Goal: Contribute content: Contribute content

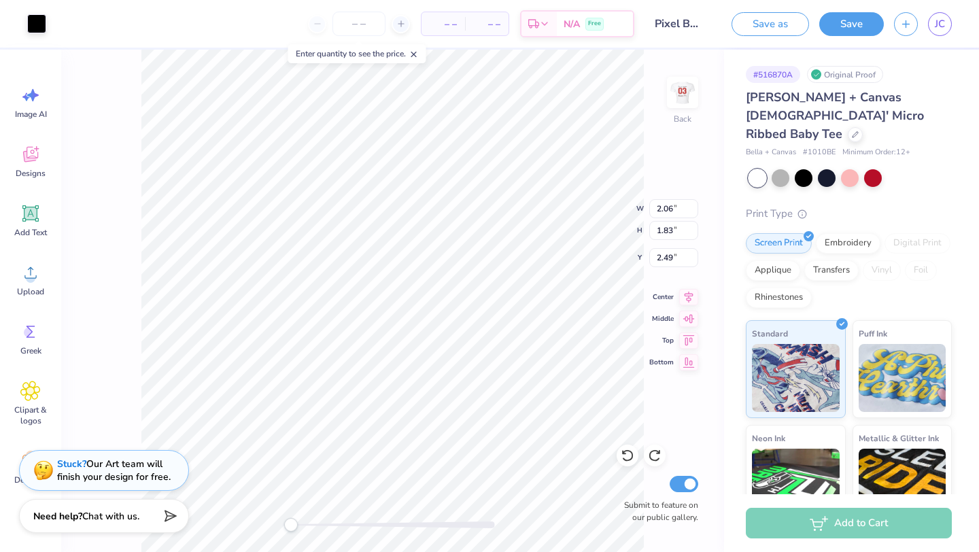
type input "2.06"
type input "1.83"
type input "2.49"
type input "2.06"
type input "1.83"
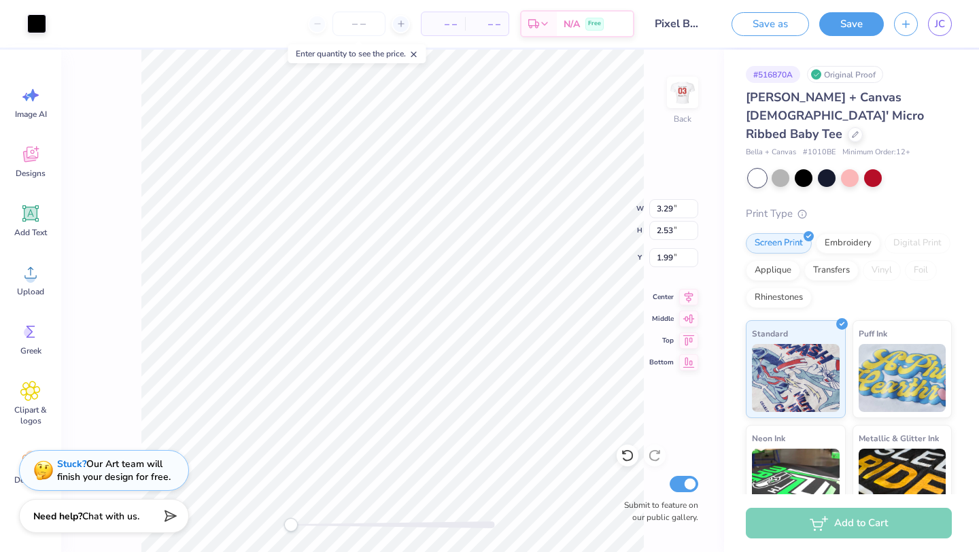
type input "2.49"
type input "2.06"
type input "1.83"
type input "0.53"
type input "1.09"
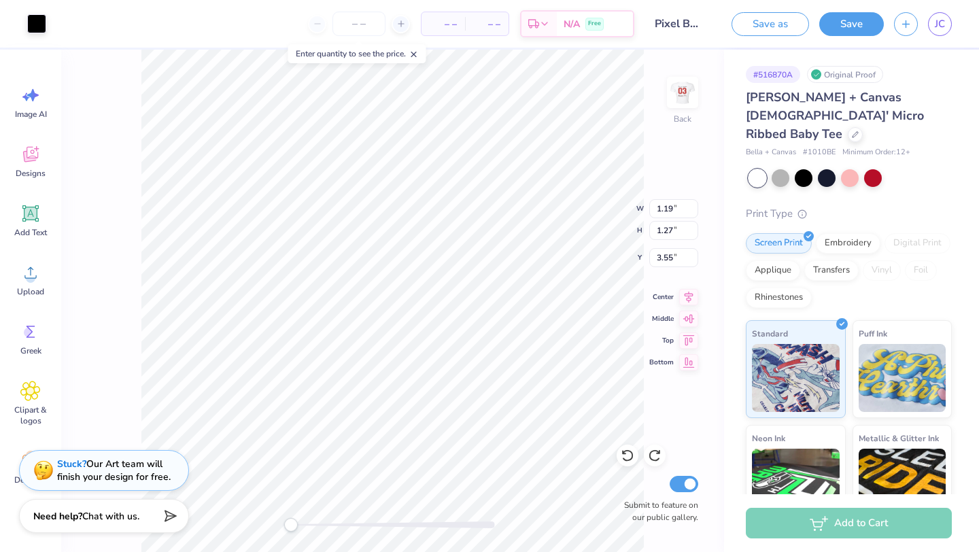
type input "3.56"
type input "7.43"
type input "2.54"
type input "2.28"
type input "6.79"
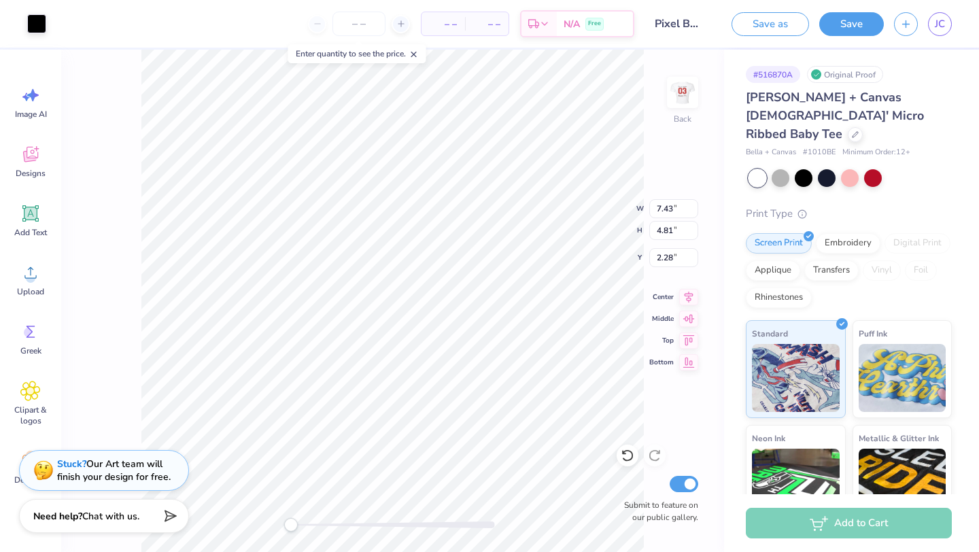
type input "4.32"
type input "2.35"
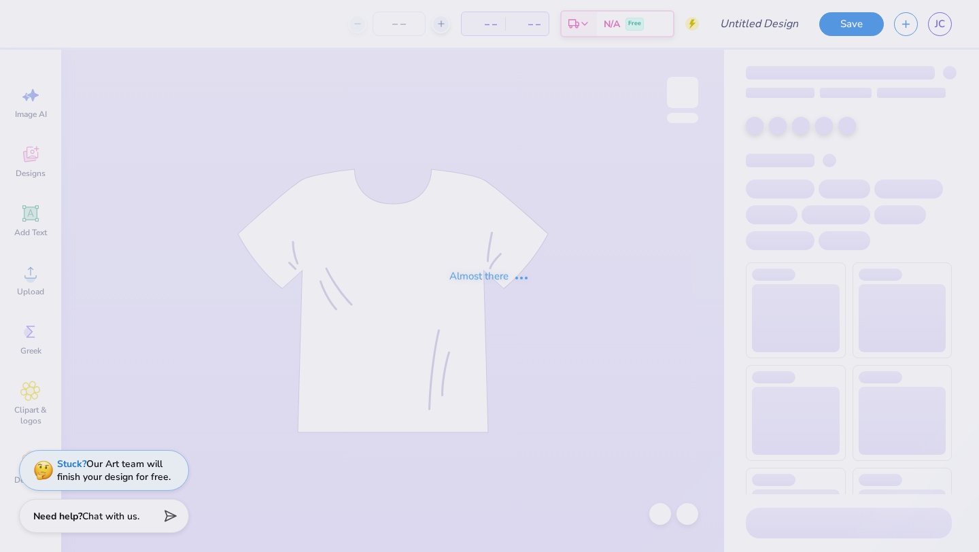
type input "TXD Long Sleeve"
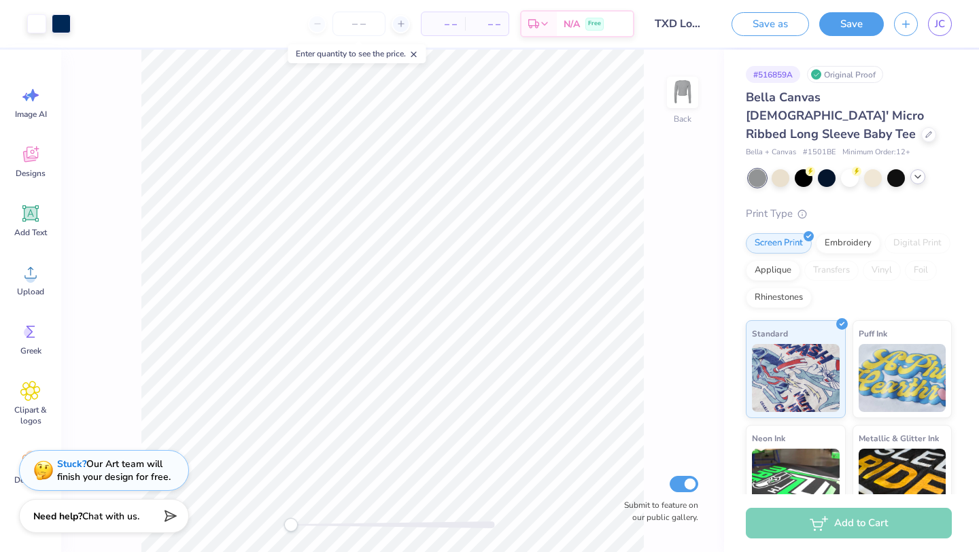
click at [917, 175] on polyline at bounding box center [917, 176] width 5 height 3
click at [926, 168] on div at bounding box center [920, 177] width 18 height 18
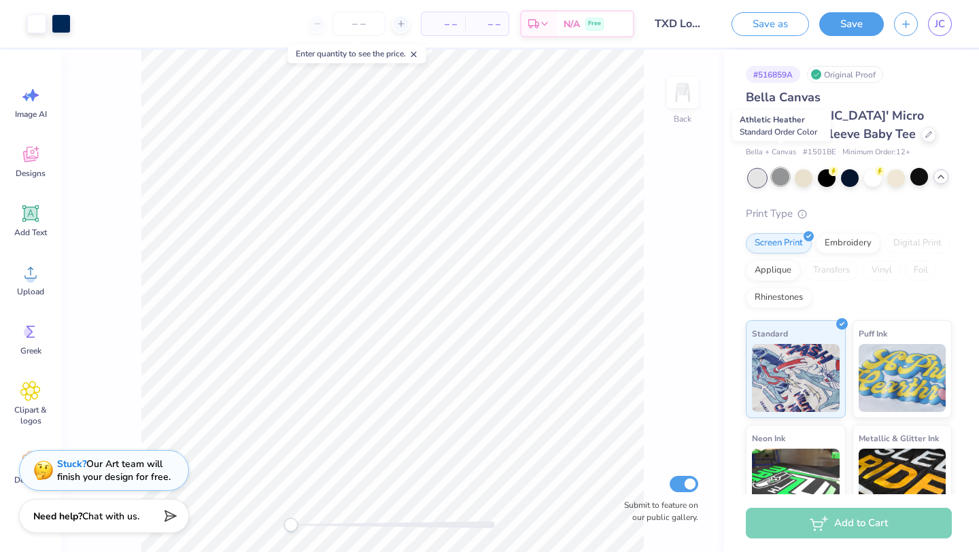
click at [781, 168] on div at bounding box center [781, 177] width 18 height 18
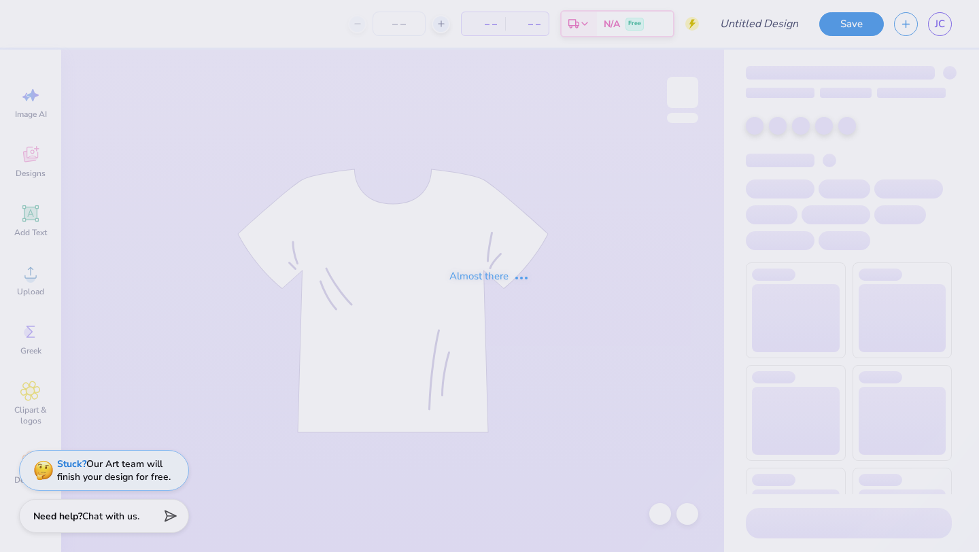
type input "Pixel Baby Tee"
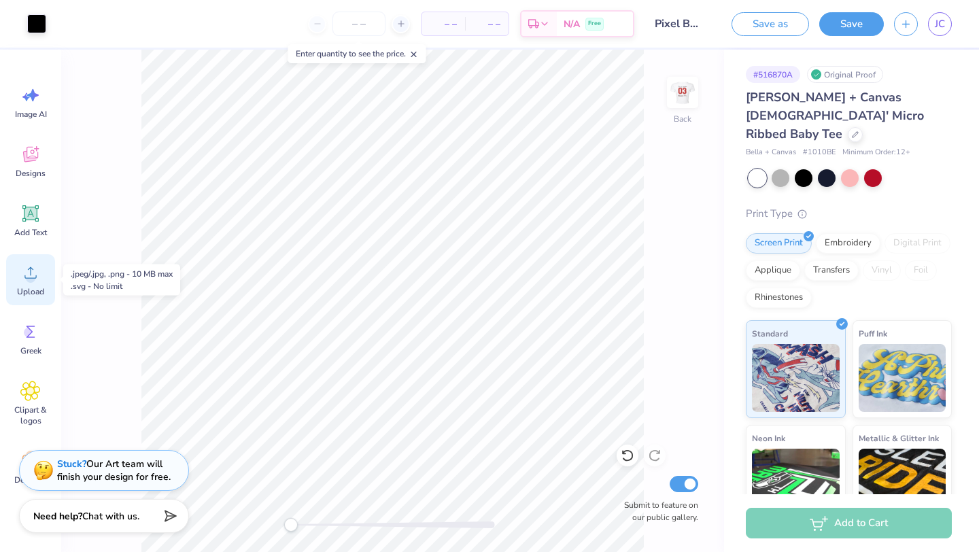
click at [33, 286] on span "Upload" at bounding box center [30, 291] width 27 height 11
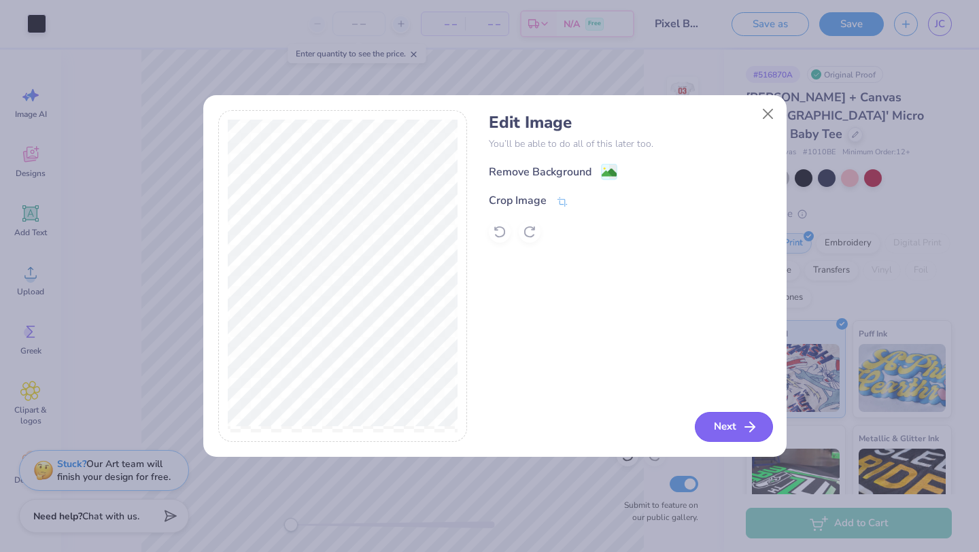
click at [727, 424] on button "Next" at bounding box center [734, 427] width 78 height 30
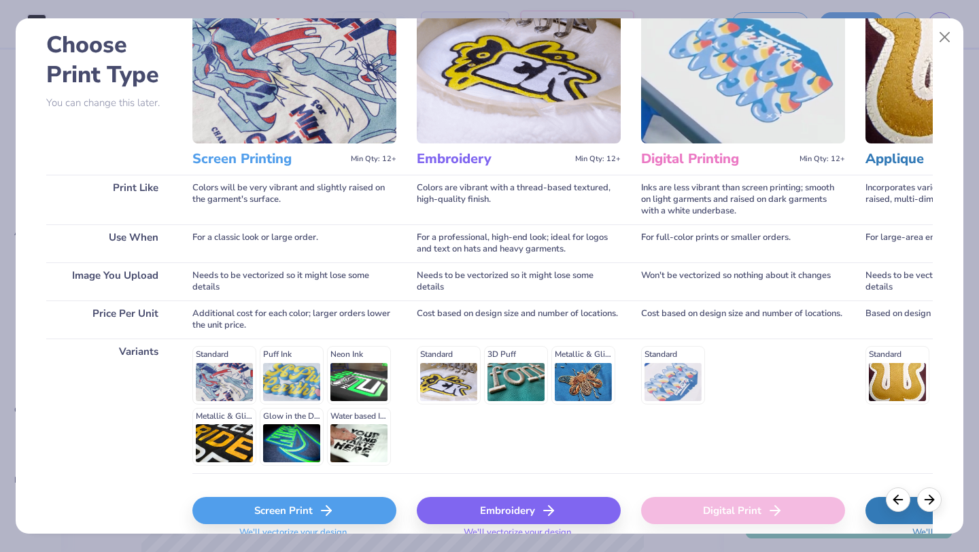
click at [309, 505] on div "Screen Print" at bounding box center [294, 510] width 204 height 27
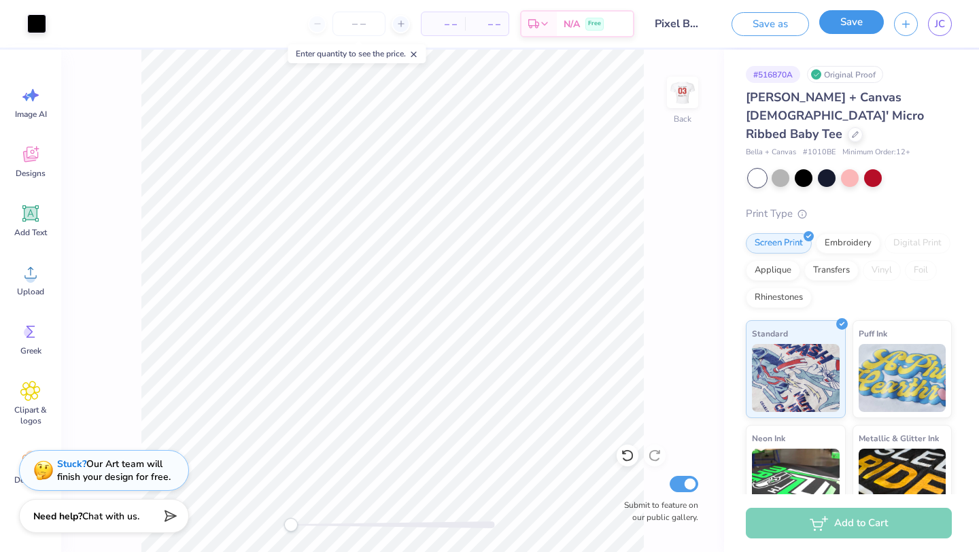
click at [847, 33] on button "Save" at bounding box center [851, 22] width 65 height 24
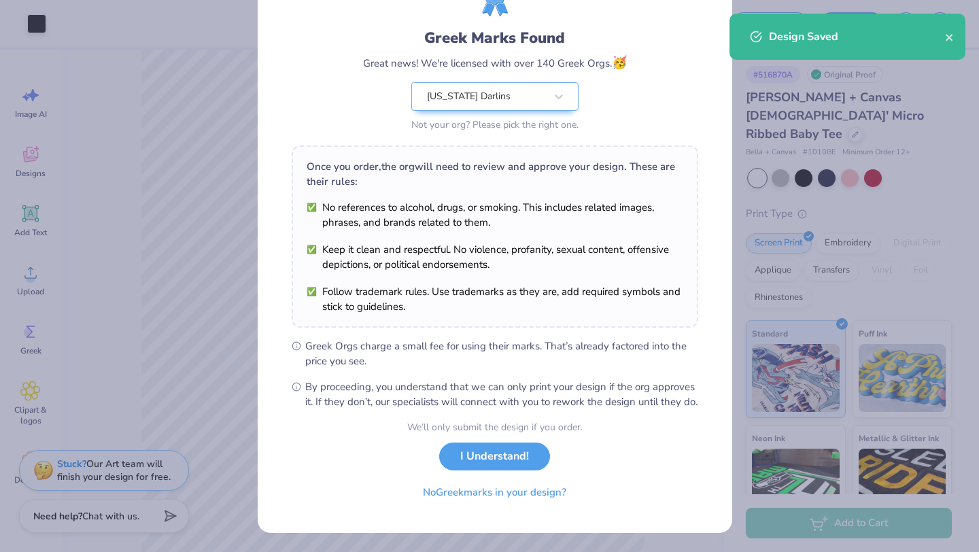
scroll to position [84, 0]
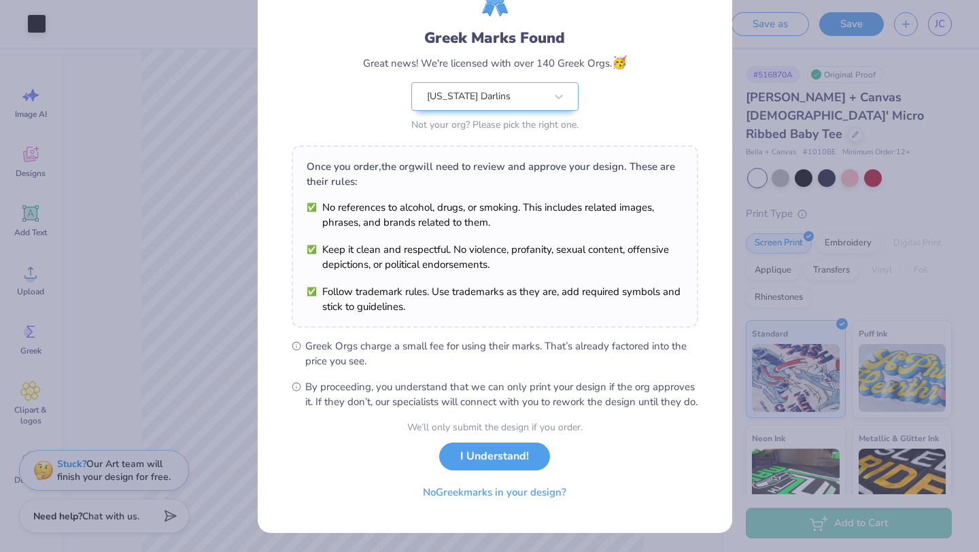
click at [540, 118] on div "Not your org? Please pick the right one." at bounding box center [494, 125] width 167 height 14
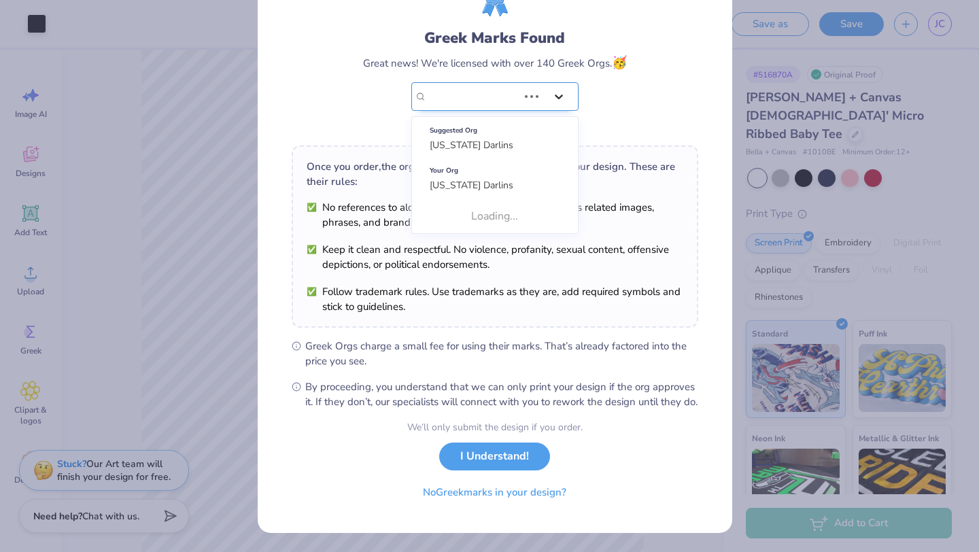
click at [541, 90] on div "Greek Marks Found Great news! We're licensed with over 140 Greek Orgs. 🥳 Use Up…" at bounding box center [495, 55] width 407 height 159
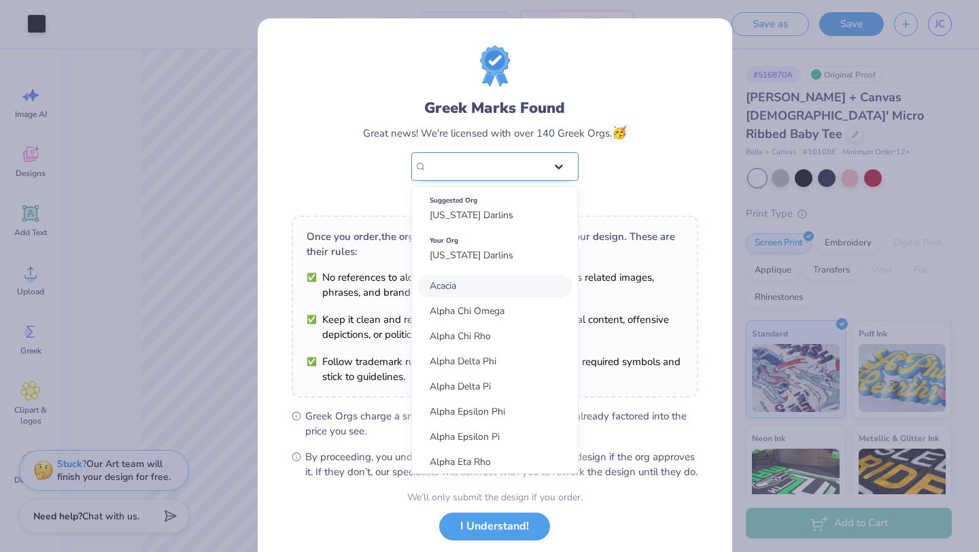
click at [547, 165] on div at bounding box center [559, 166] width 24 height 24
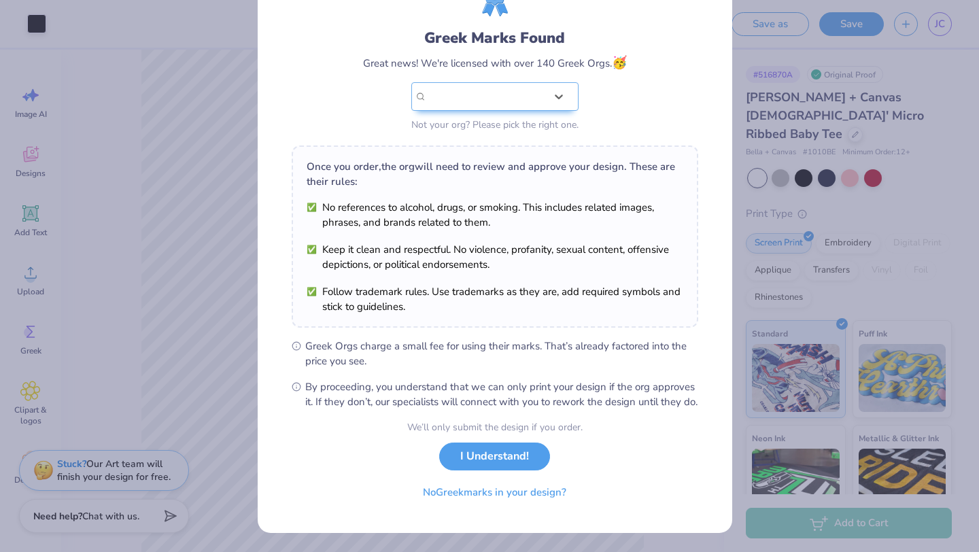
scroll to position [84, 0]
click at [509, 490] on button "No Greek marks in your design?" at bounding box center [494, 489] width 167 height 28
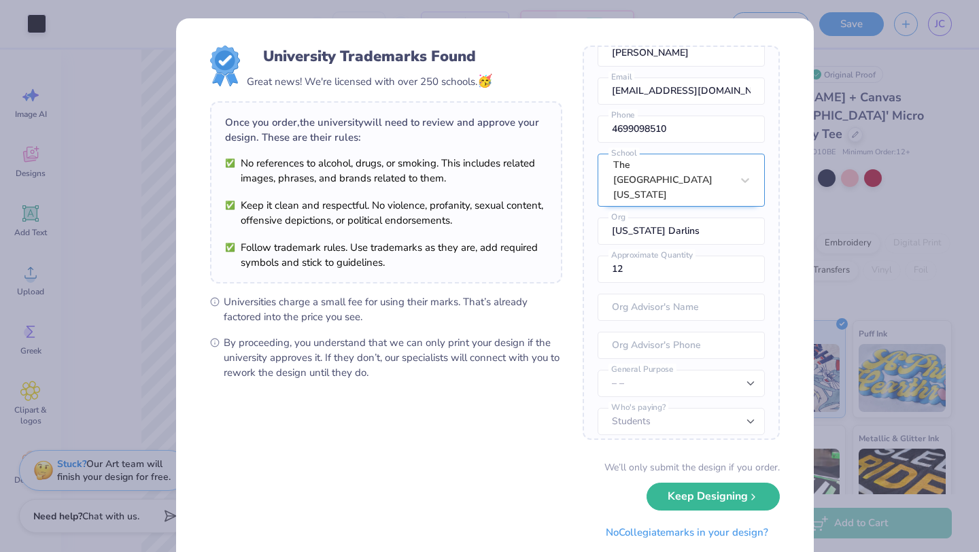
scroll to position [75, 0]
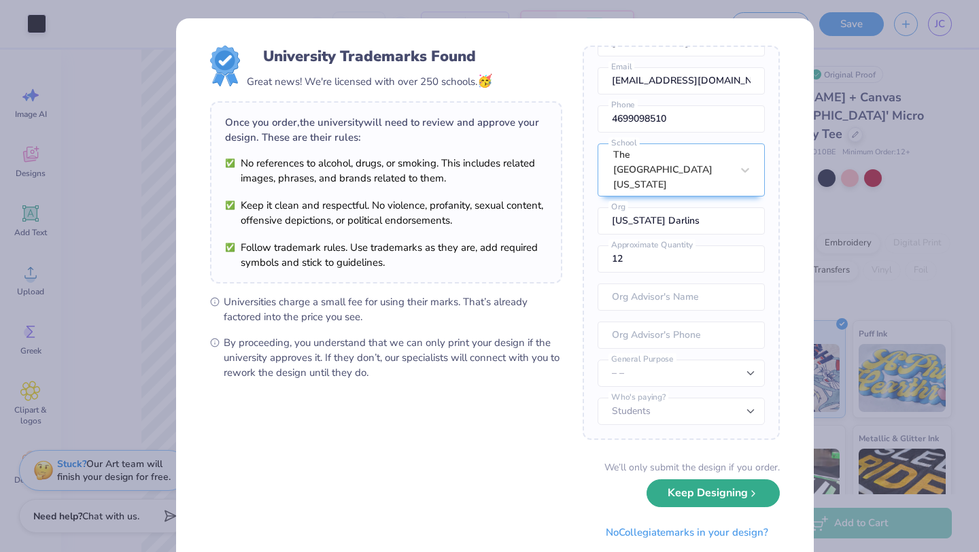
click at [670, 502] on button "Keep Designing" at bounding box center [713, 493] width 133 height 28
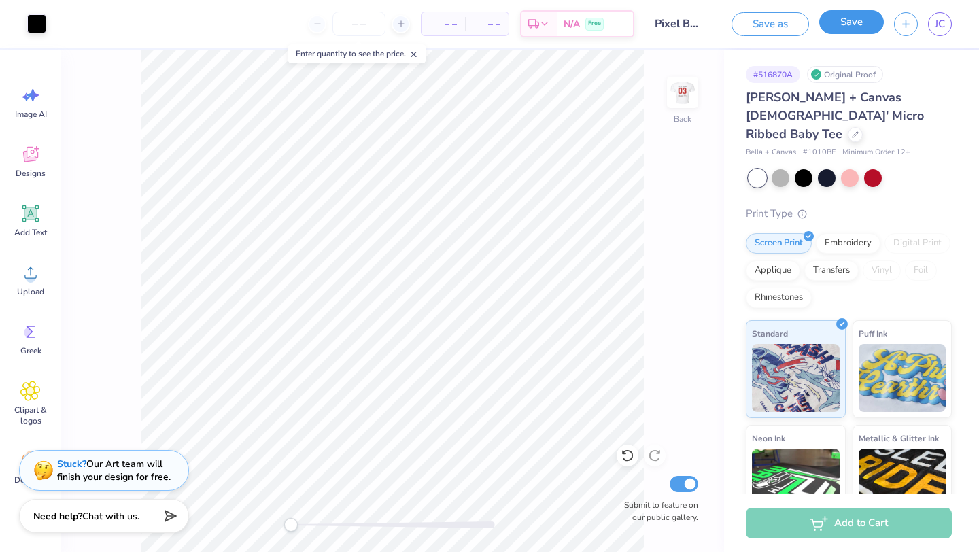
click at [848, 28] on button "Save" at bounding box center [851, 22] width 65 height 24
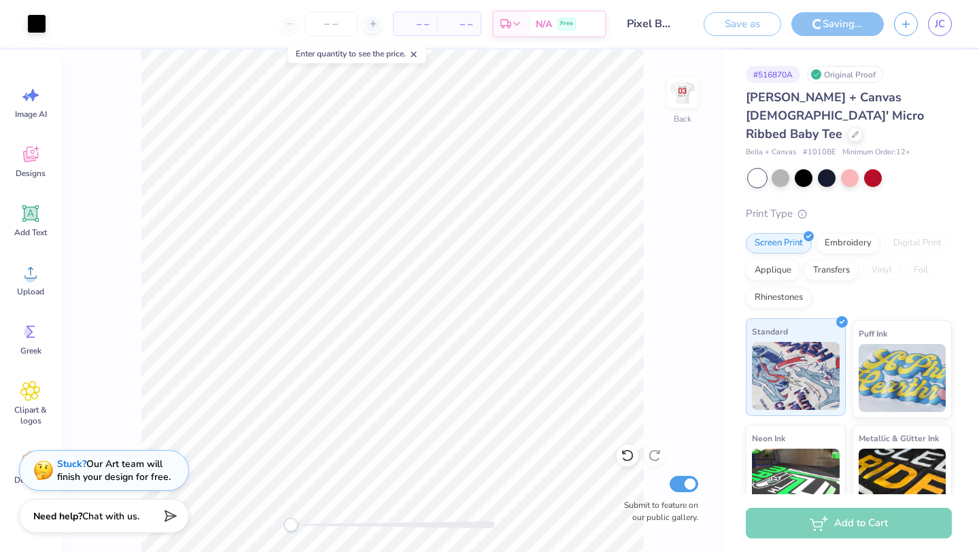
scroll to position [115, 0]
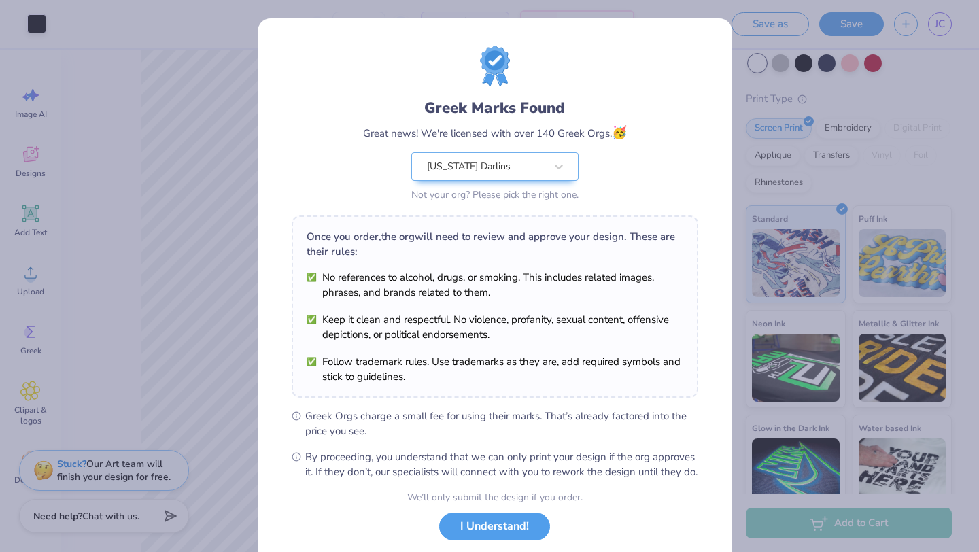
click at [142, 69] on div "Greek Marks Found Great news! We're licensed with over 140 Greek Orgs. 🥳 [US_ST…" at bounding box center [489, 276] width 979 height 552
